Goal: Submit feedback/report problem: Submit feedback/report problem

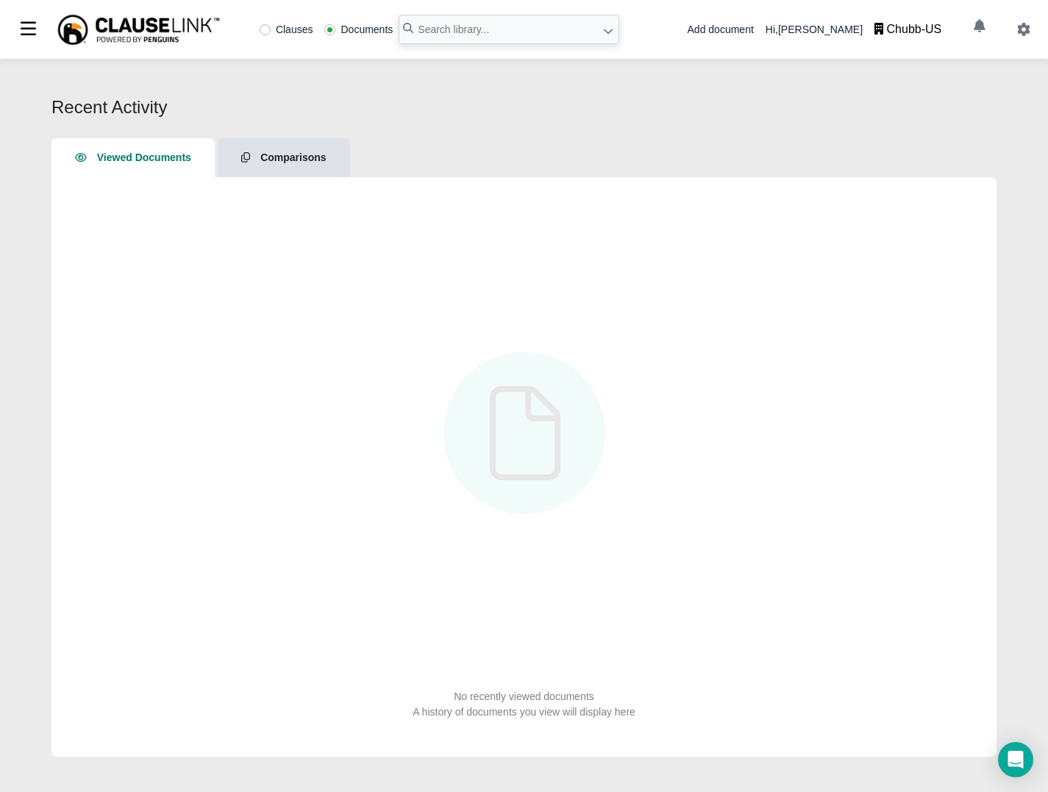
click at [929, 29] on div "Chubb-US" at bounding box center [914, 30] width 55 height 18
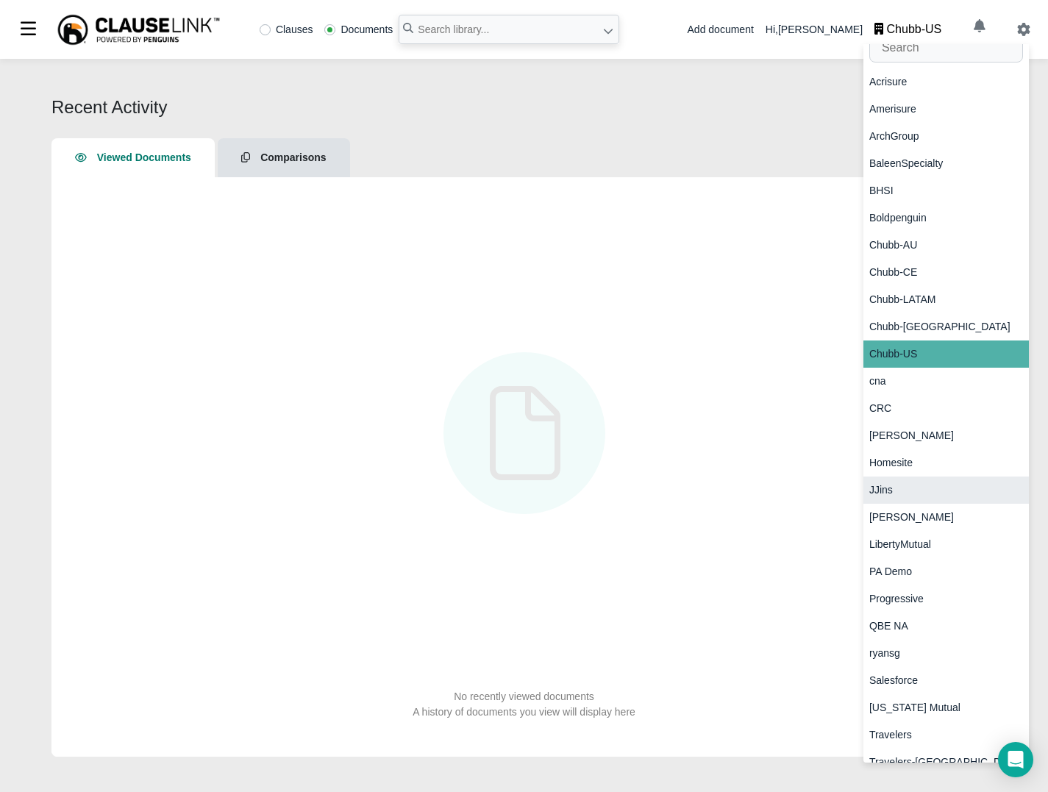
scroll to position [30, 0]
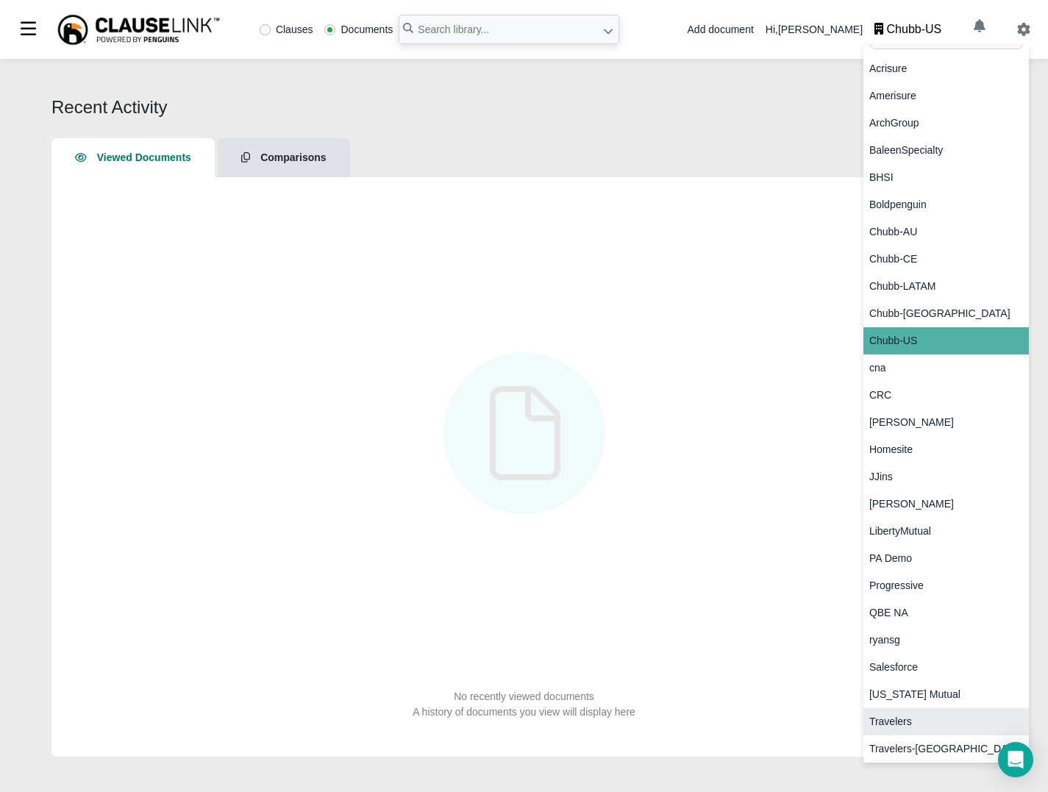
click at [898, 727] on div "Travelers" at bounding box center [945, 721] width 165 height 27
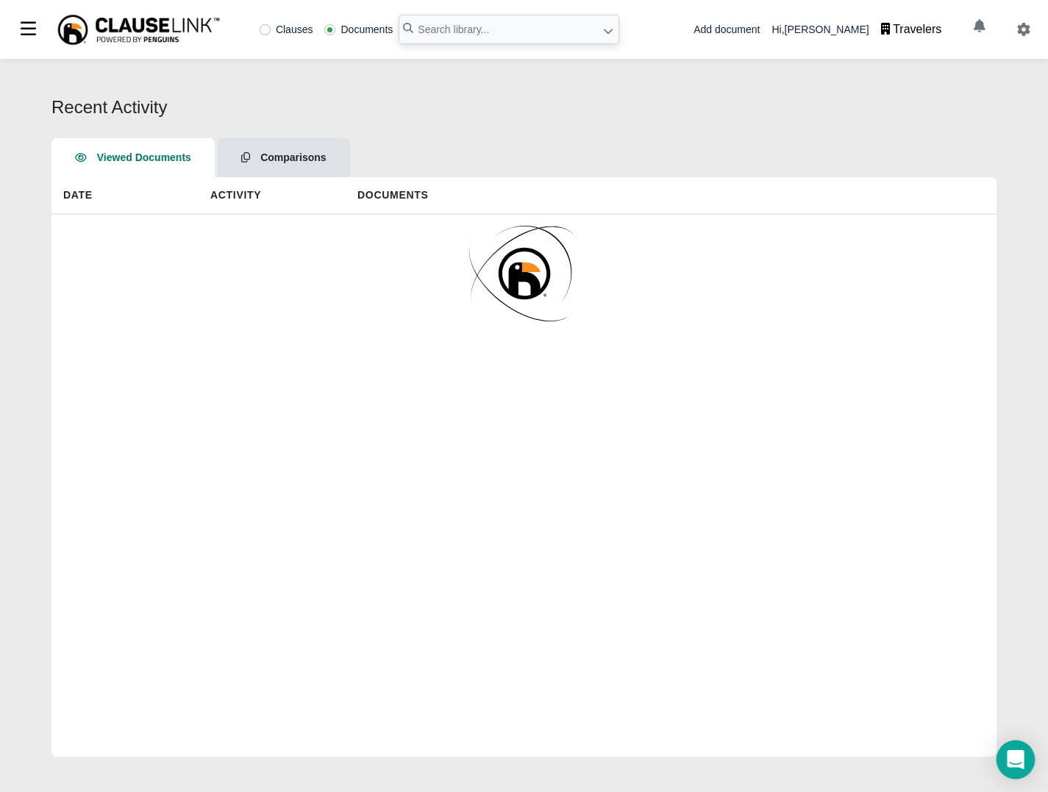
click at [1026, 769] on div "Open Intercom Messenger" at bounding box center [1015, 759] width 39 height 39
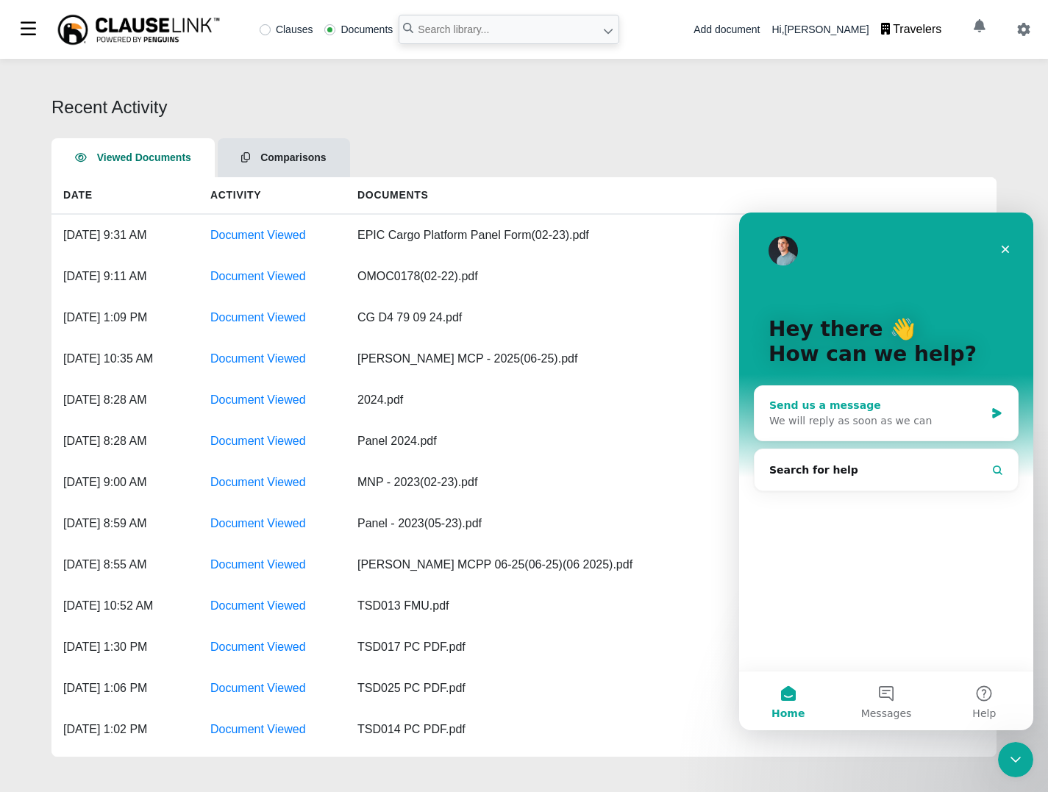
click at [888, 410] on div "Send us a message" at bounding box center [876, 405] width 215 height 15
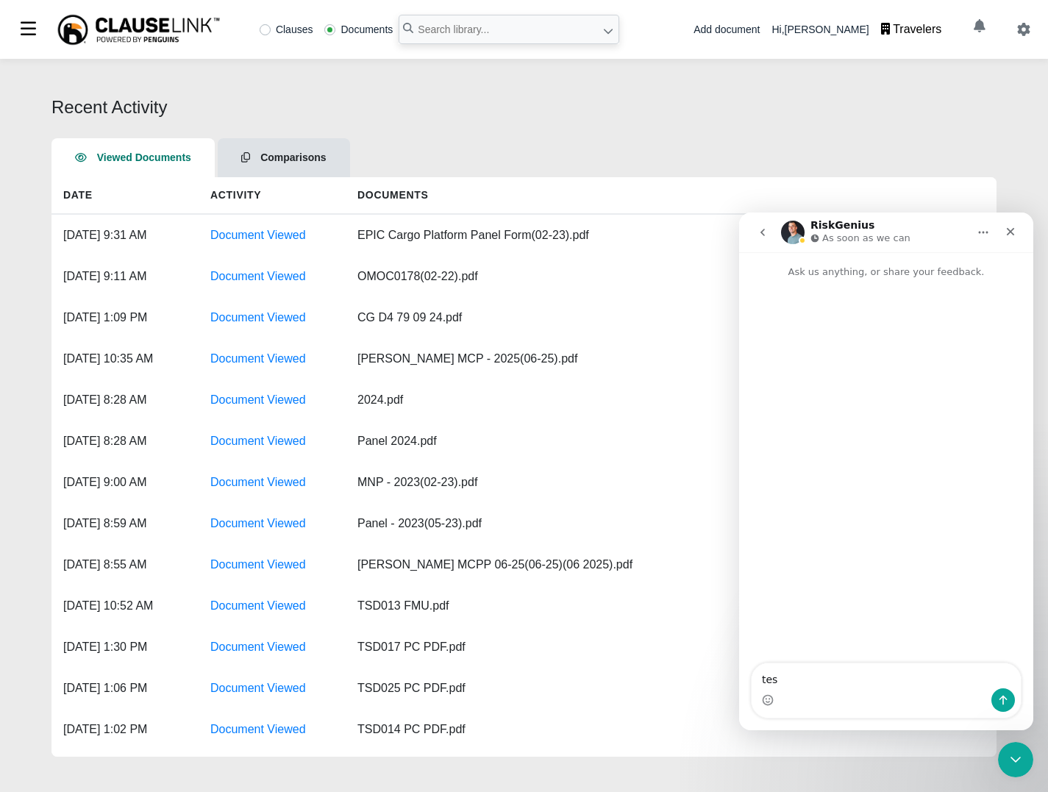
type textarea "test"
